Goal: Obtain resource: Download file/media

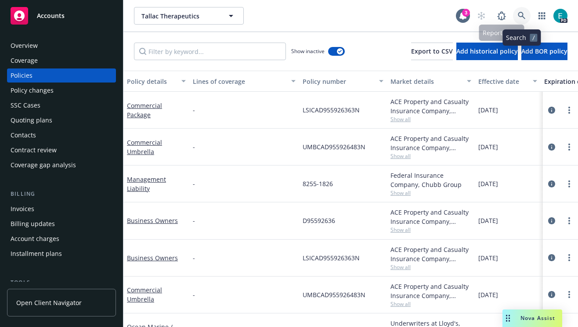
click at [517, 15] on icon at bounding box center [521, 16] width 8 height 8
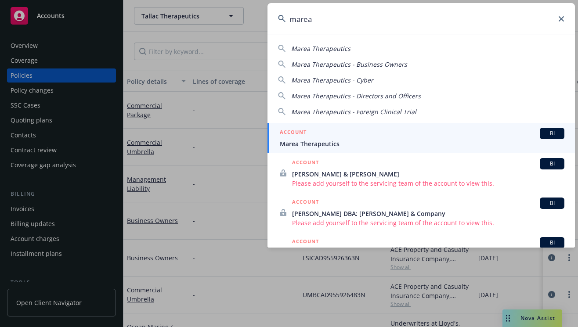
type input "marea"
click at [370, 132] on div "ACCOUNT BI" at bounding box center [422, 133] width 284 height 11
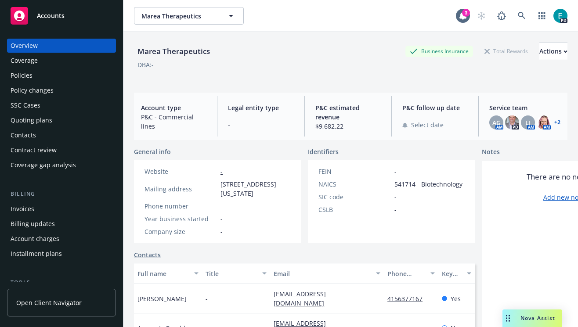
click at [48, 71] on div "Policies" at bounding box center [62, 75] width 102 height 14
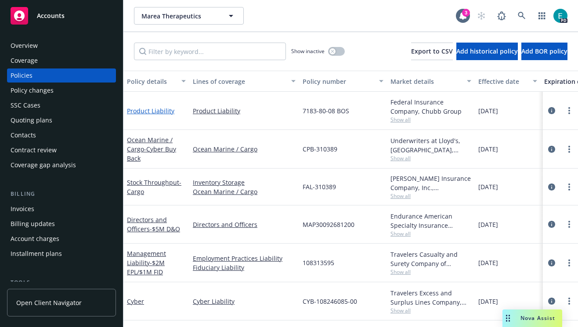
click at [154, 109] on link "Product Liability" at bounding box center [150, 111] width 47 height 8
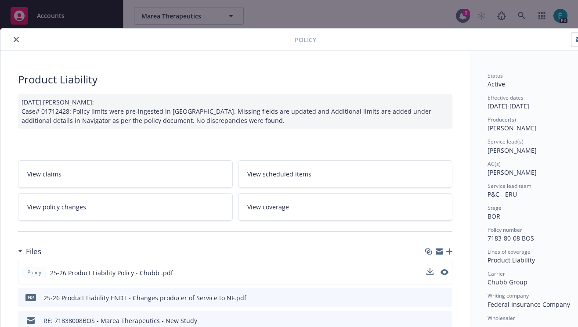
drag, startPoint x: 167, startPoint y: 272, endPoint x: 153, endPoint y: 273, distance: 14.5
click at [167, 272] on span "25-26 Product Liability Policy - Chubb .pdf" at bounding box center [111, 272] width 123 height 9
click at [447, 271] on button "preview file" at bounding box center [443, 272] width 10 height 8
